Goal: Information Seeking & Learning: Learn about a topic

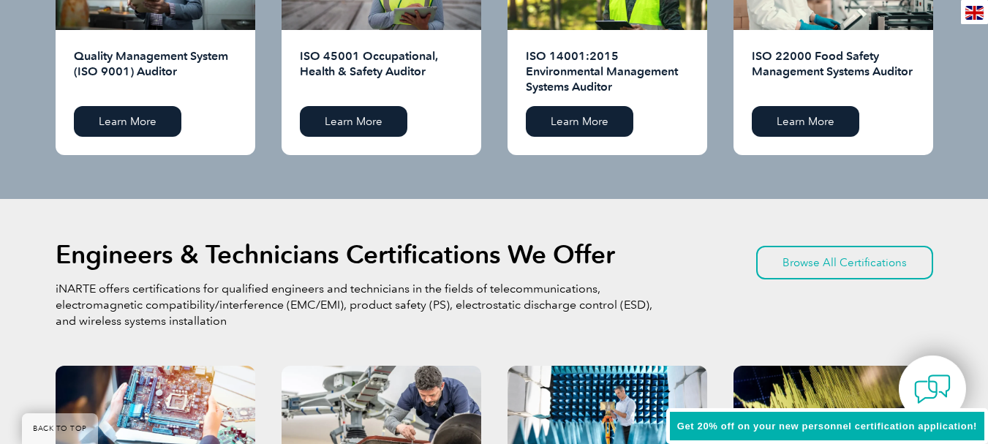
scroll to position [1755, 0]
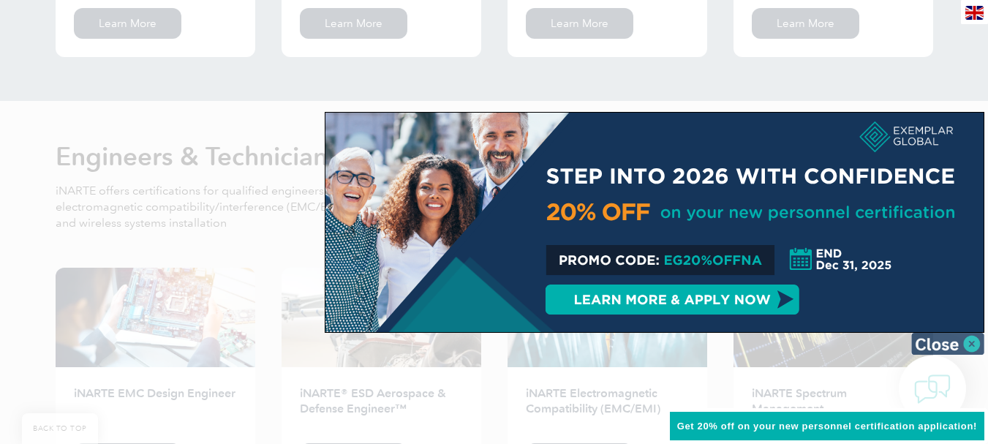
click at [974, 344] on img at bounding box center [947, 344] width 73 height 22
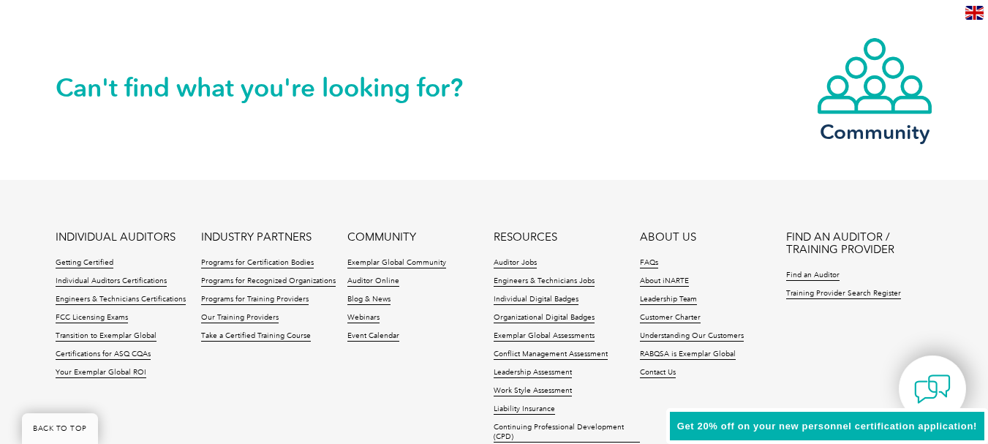
scroll to position [3510, 0]
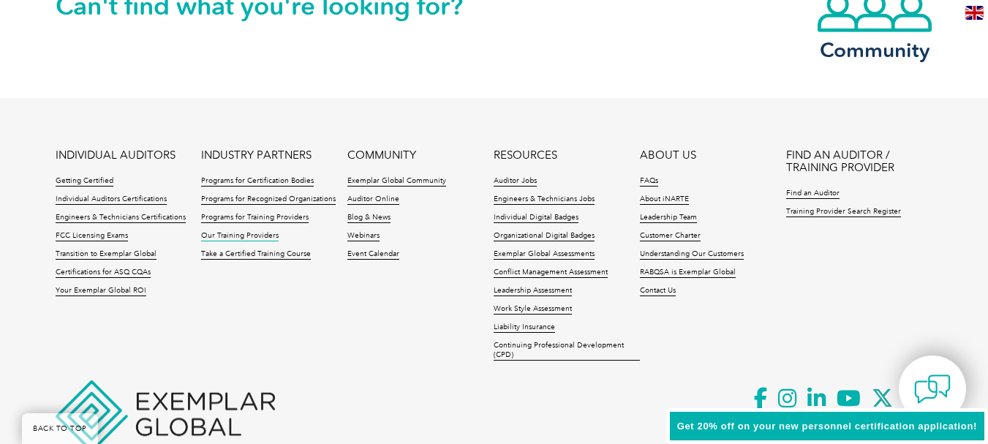
click at [268, 235] on link "Our Training Providers" at bounding box center [240, 236] width 78 height 10
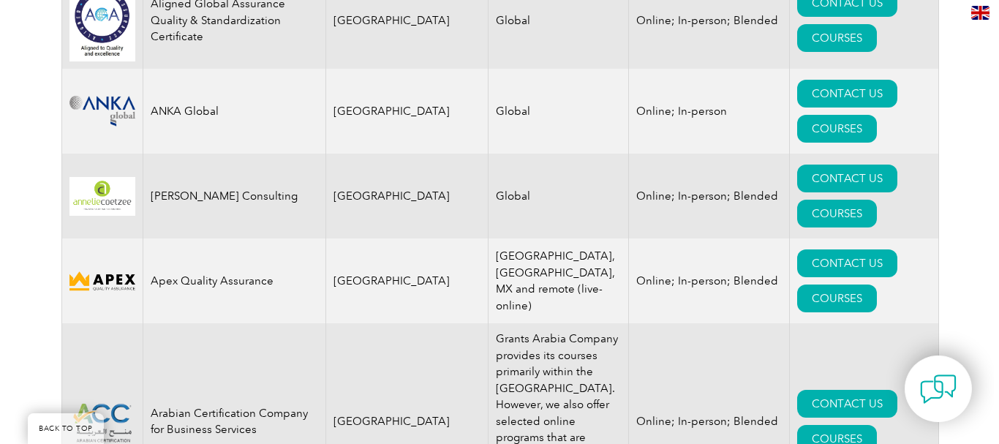
scroll to position [1828, 0]
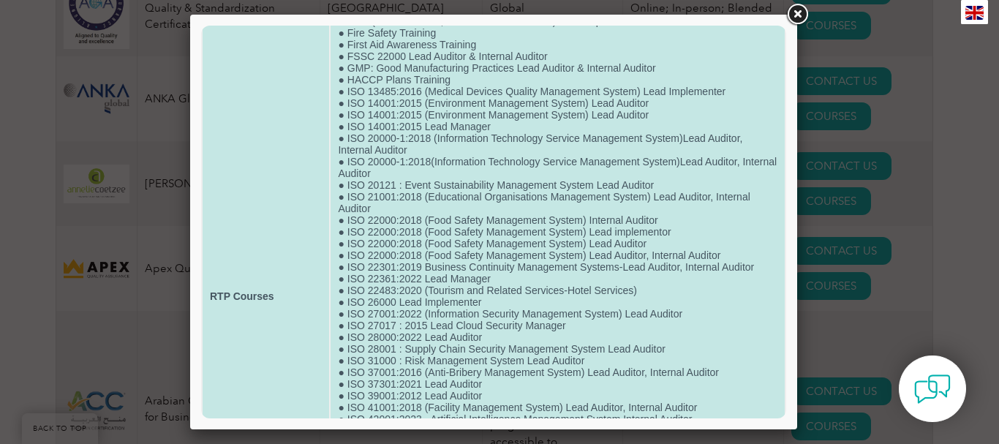
scroll to position [219, 0]
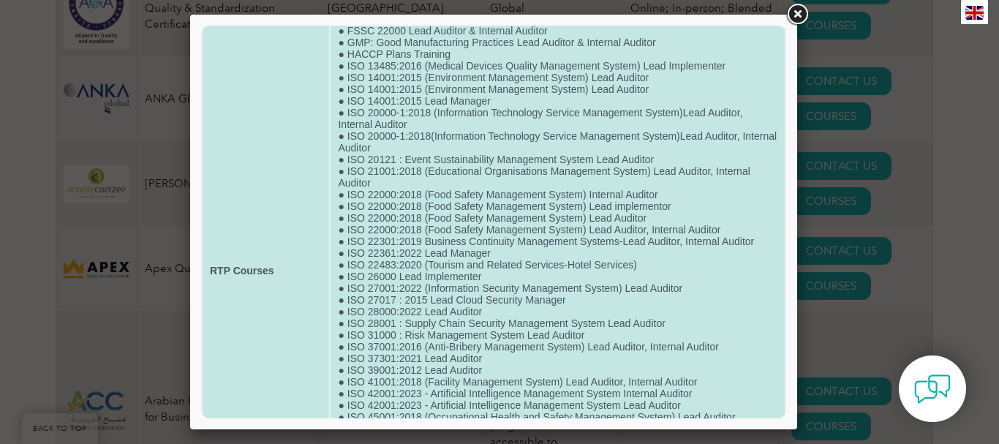
click at [711, 243] on td "● HALAL ( Lead Auditor, Internal Auditor) ● ISO 13485:2016 (Medical Devices Qua…" at bounding box center [558, 271] width 454 height 828
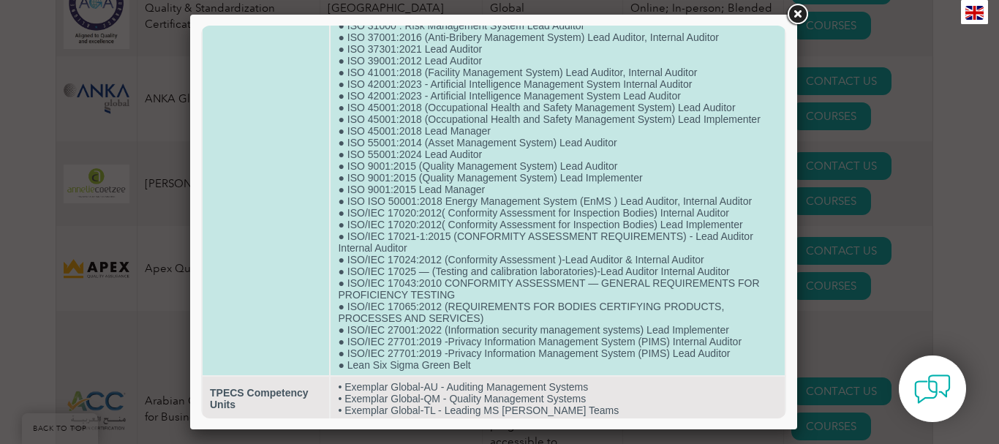
scroll to position [532, 0]
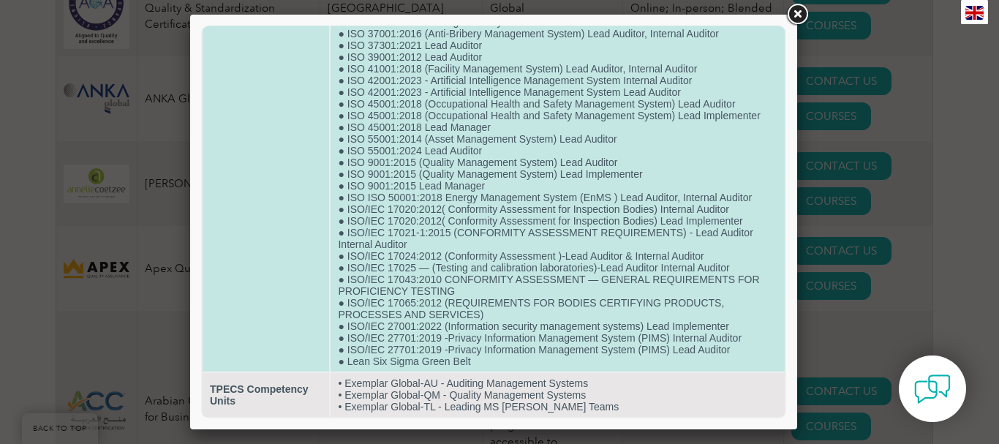
drag, startPoint x: 679, startPoint y: 91, endPoint x: 500, endPoint y: 86, distance: 178.5
drag, startPoint x: 494, startPoint y: 85, endPoint x: 455, endPoint y: 86, distance: 38.8
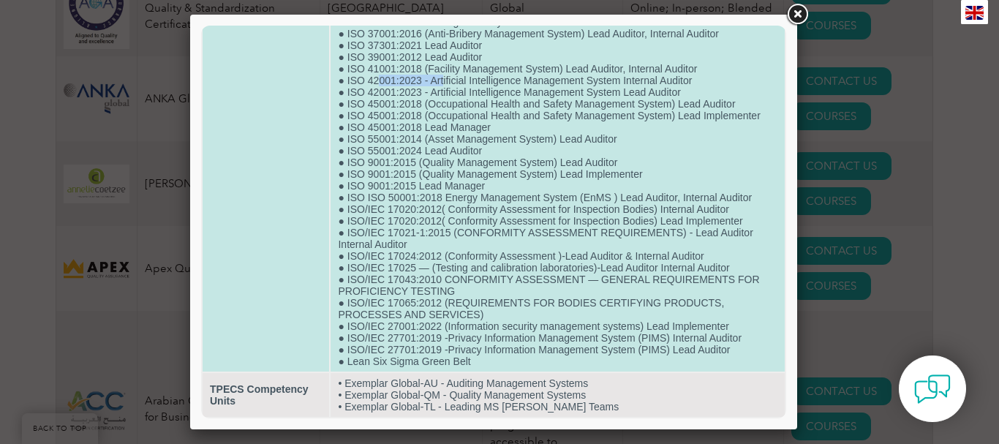
drag, startPoint x: 424, startPoint y: 80, endPoint x: 378, endPoint y: 75, distance: 46.3
drag, startPoint x: 360, startPoint y: 75, endPoint x: 347, endPoint y: 77, distance: 14.0
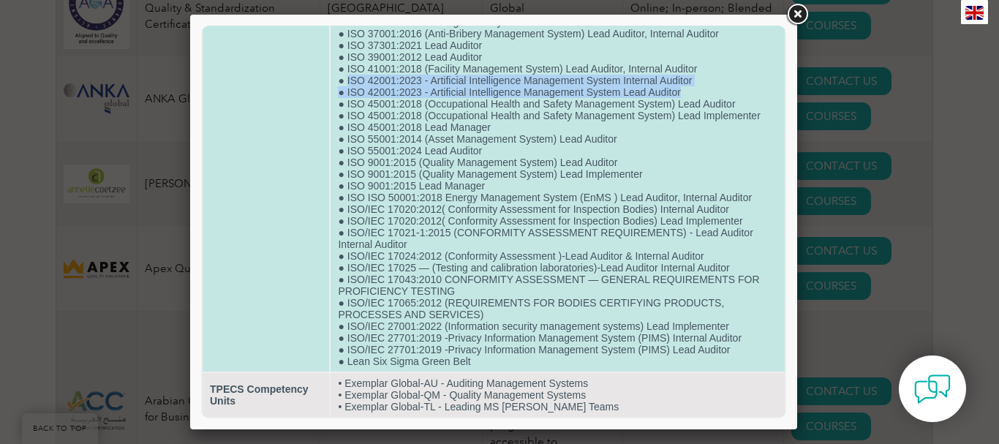
drag, startPoint x: 344, startPoint y: 79, endPoint x: 679, endPoint y: 94, distance: 334.5
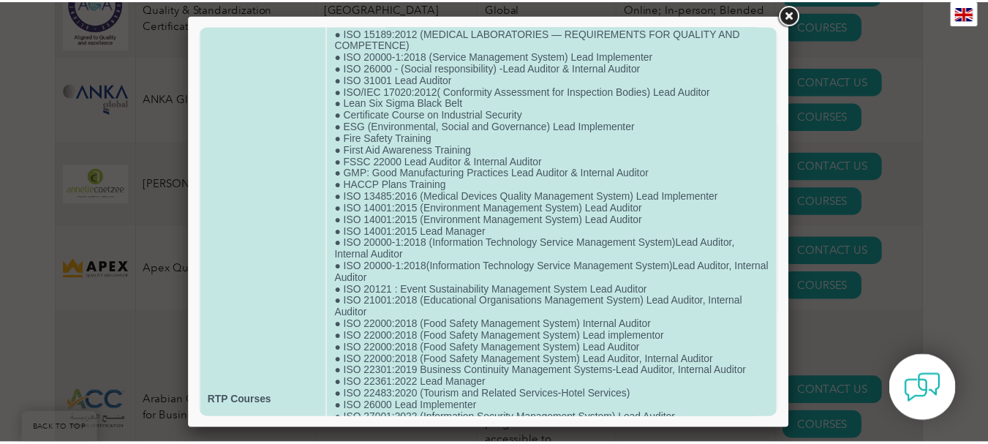
scroll to position [0, 0]
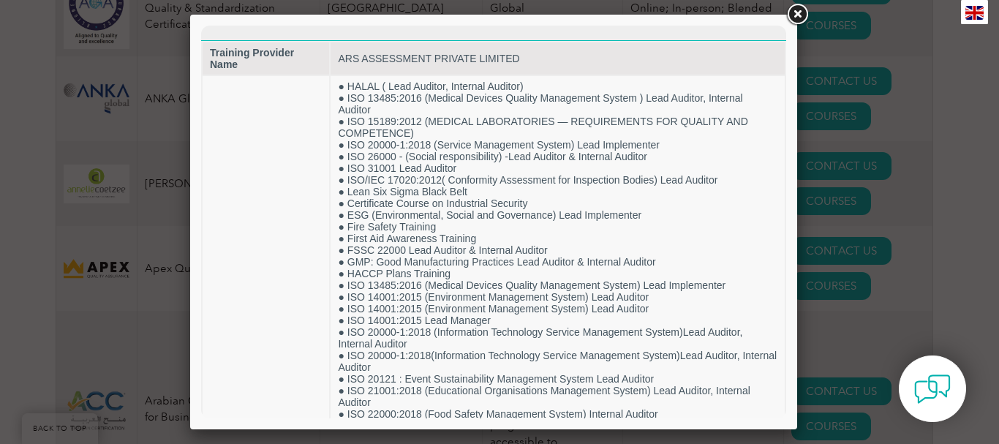
click at [804, 12] on link at bounding box center [797, 14] width 26 height 26
